Goal: Navigation & Orientation: Understand site structure

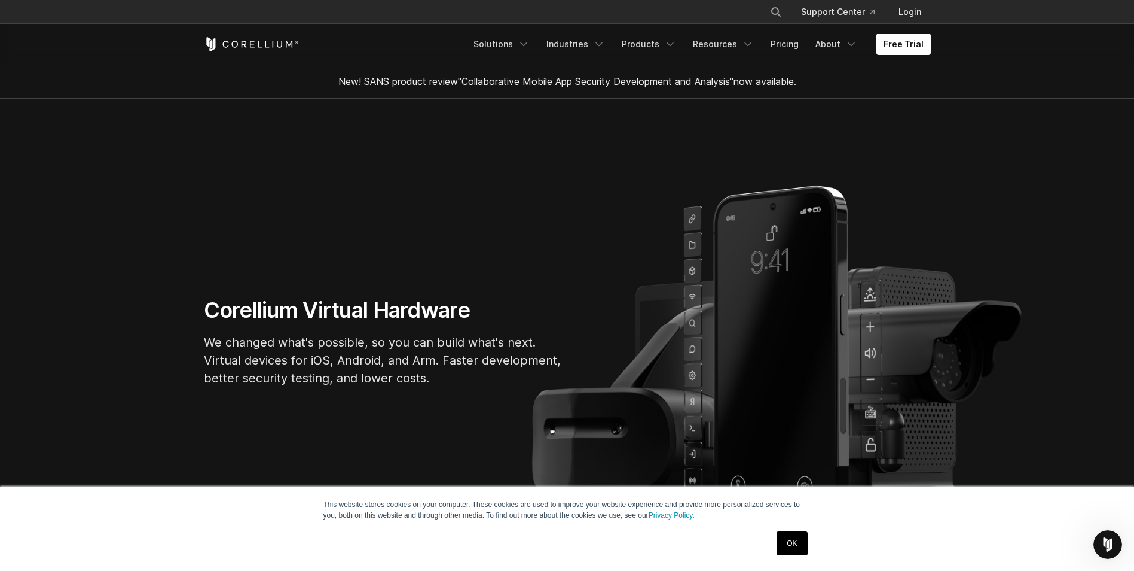
click at [791, 541] on link "OK" at bounding box center [792, 543] width 31 height 24
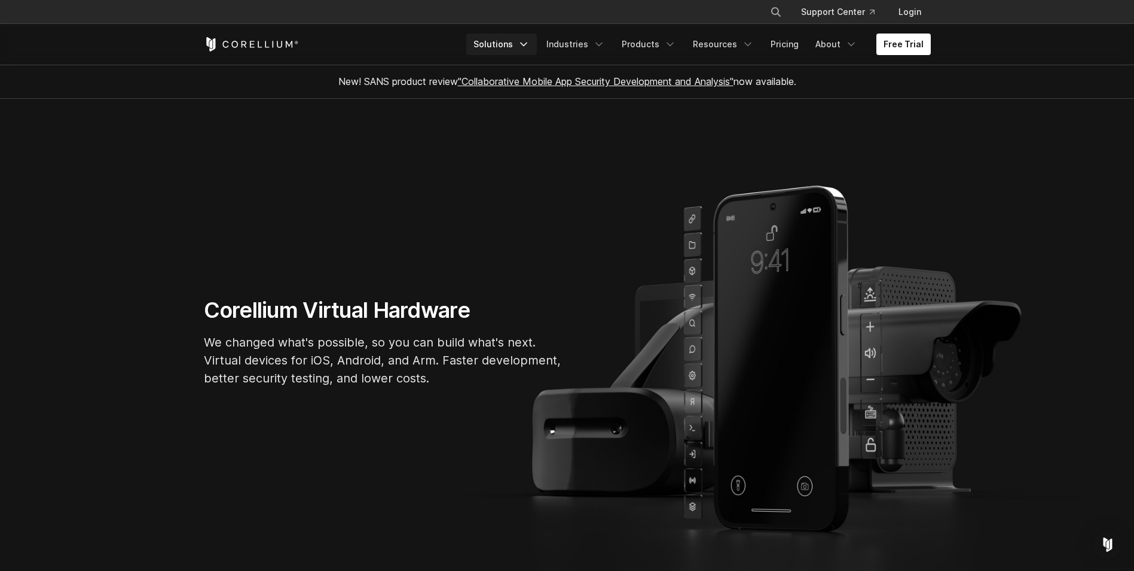
click at [528, 44] on icon "Navigation Menu" at bounding box center [524, 44] width 12 height 12
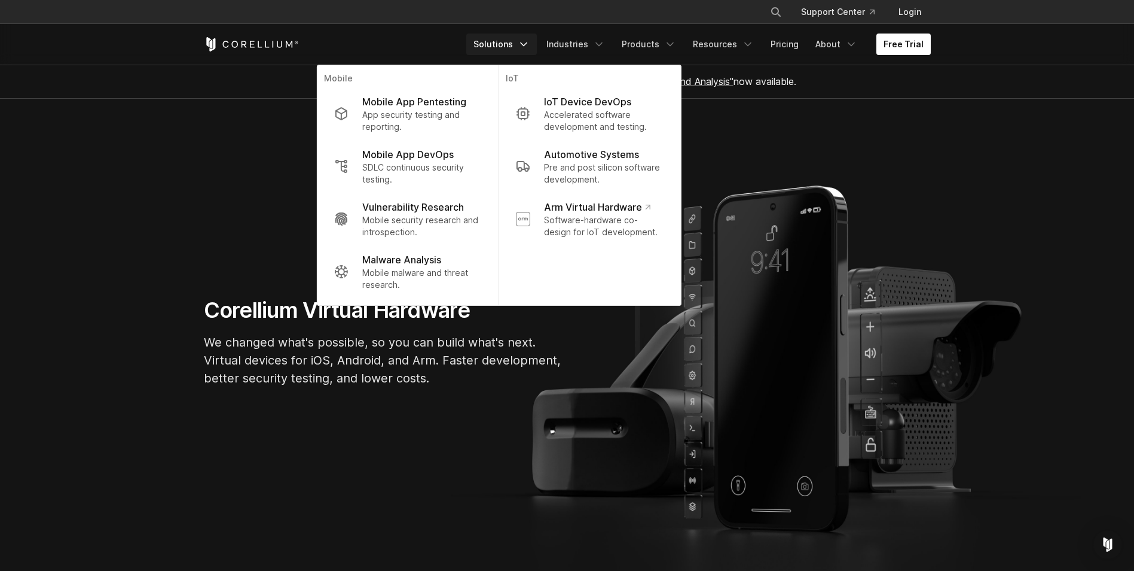
click at [529, 45] on icon "Navigation Menu" at bounding box center [524, 44] width 12 height 12
